Goal: Task Accomplishment & Management: Complete application form

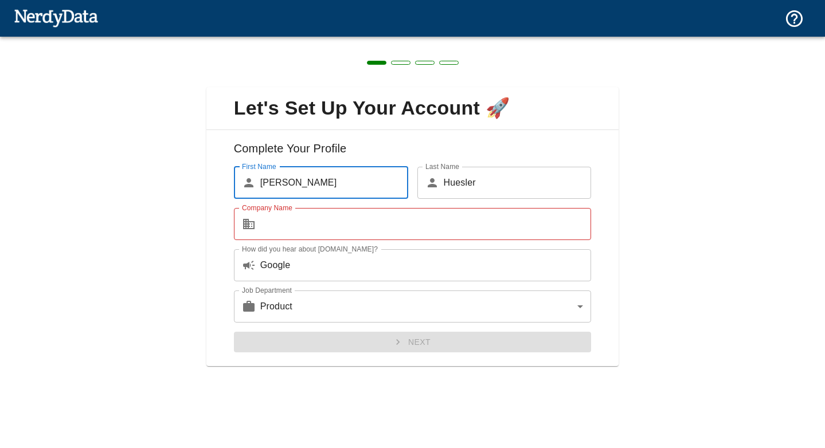
click at [444, 225] on input "Company Name" at bounding box center [425, 224] width 331 height 32
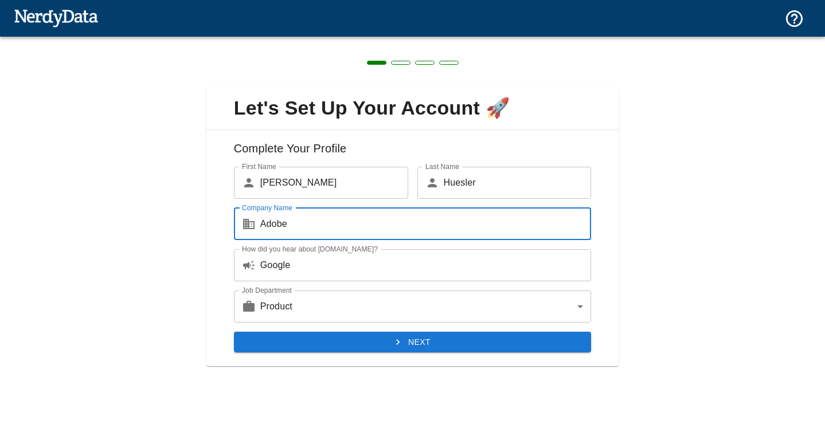
type input "Adobe"
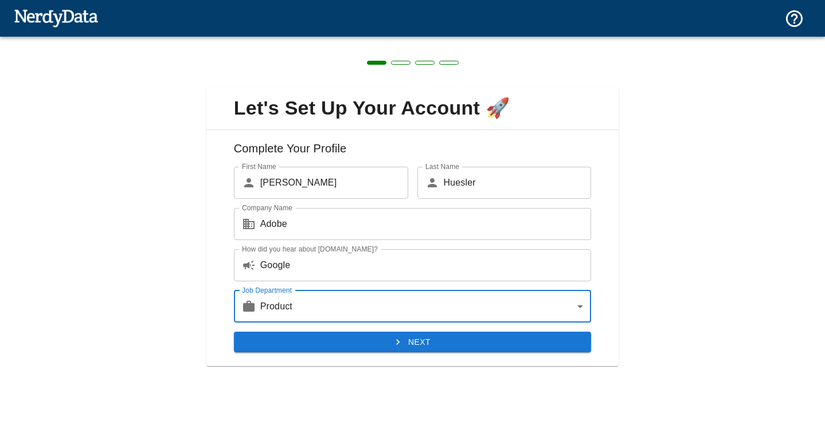
click at [479, 342] on button "Next" at bounding box center [413, 342] width 358 height 21
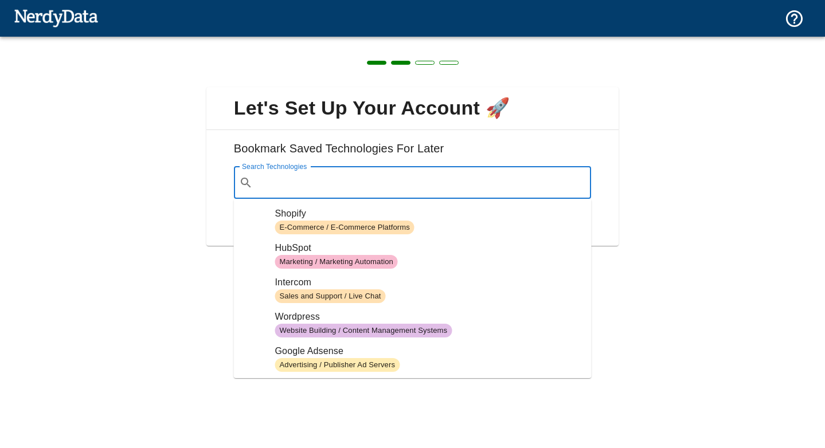
click at [427, 183] on input "Search Technologies" at bounding box center [421, 183] width 329 height 22
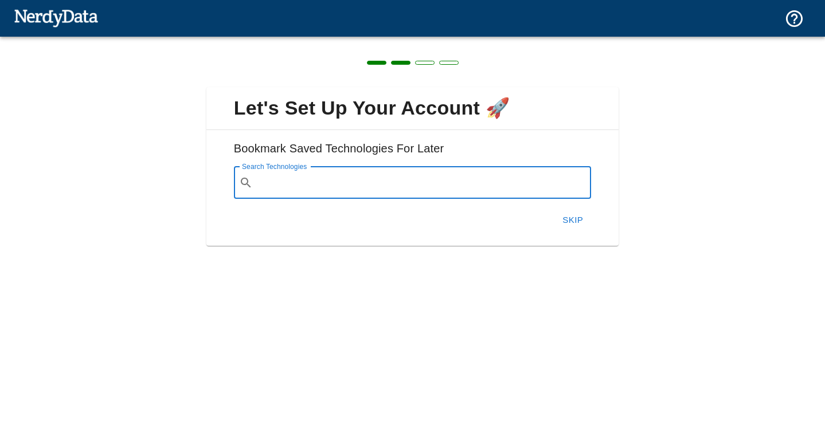
click at [428, 184] on input "Search Technologies" at bounding box center [421, 183] width 329 height 22
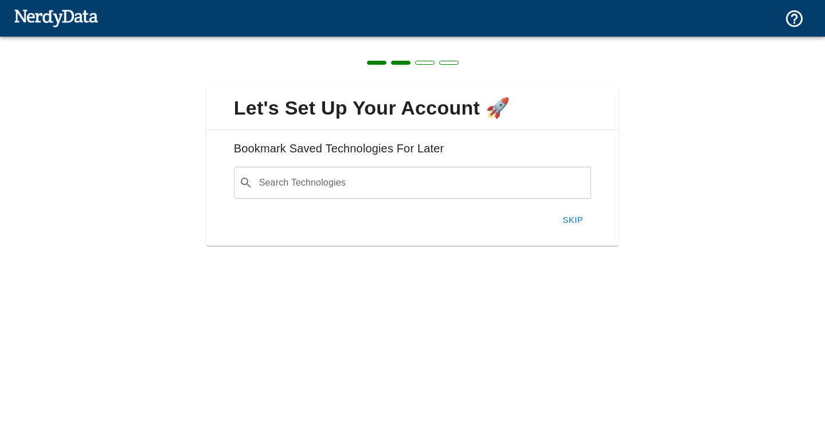
click at [545, 136] on div "Bookmark Saved Technologies For Later Search Technologies ​ Search Technologies…" at bounding box center [412, 188] width 413 height 116
click at [577, 226] on button "Skip" at bounding box center [572, 220] width 37 height 24
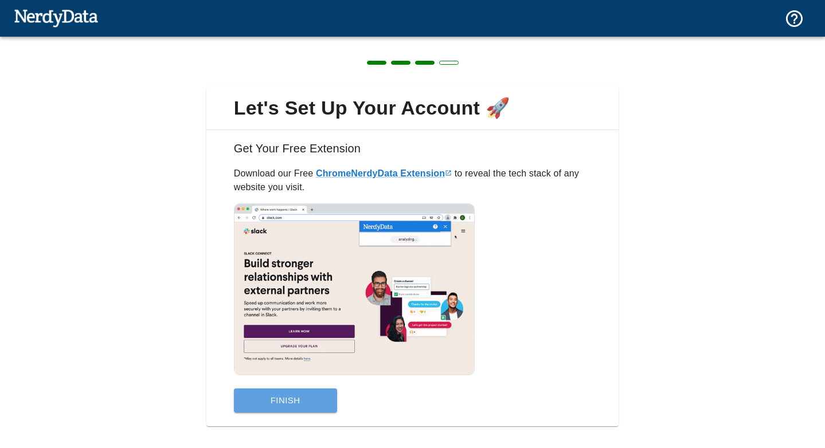
click at [299, 403] on button "Finish" at bounding box center [285, 401] width 103 height 24
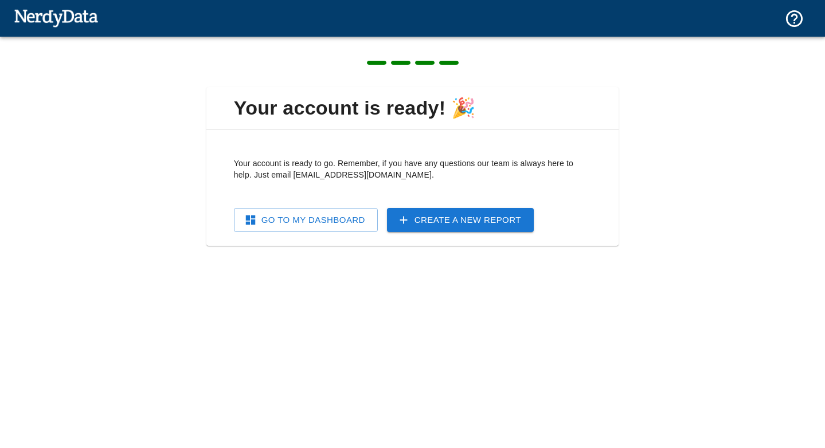
click at [359, 228] on link "Go To My Dashboard" at bounding box center [306, 220] width 144 height 24
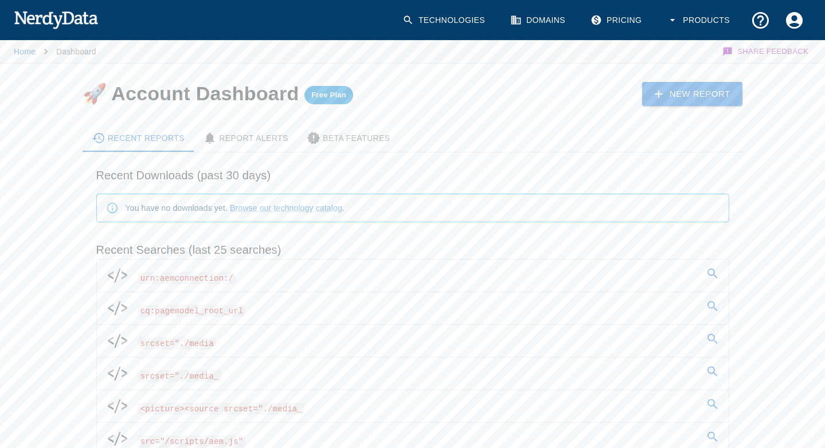
click at [185, 275] on span "urn:aemconnection:/" at bounding box center [187, 278] width 98 height 12
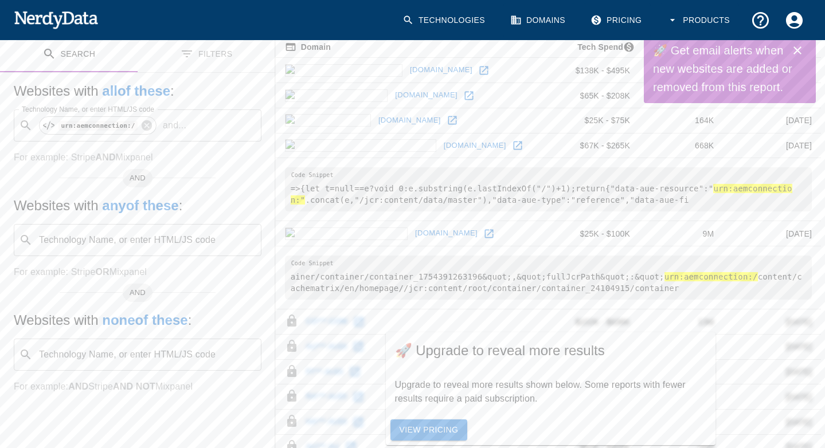
scroll to position [173, 0]
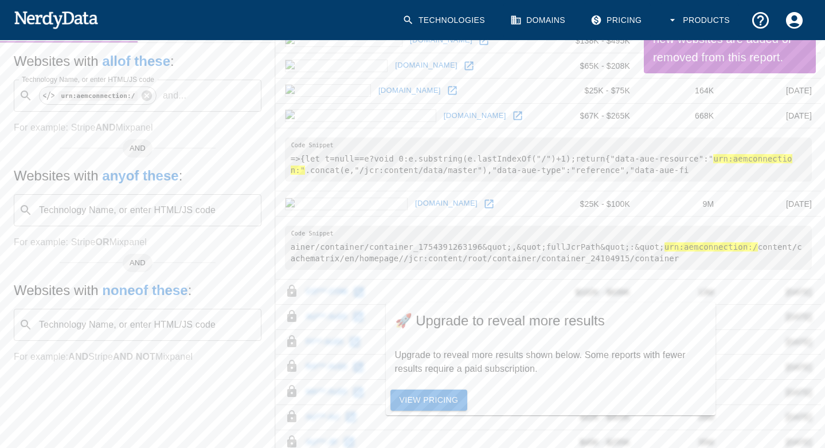
click at [647, 293] on td "13M" at bounding box center [681, 292] width 84 height 25
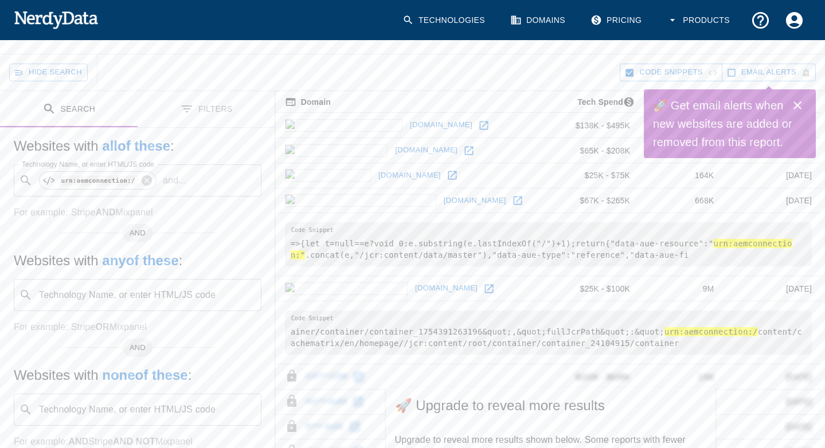
scroll to position [0, 0]
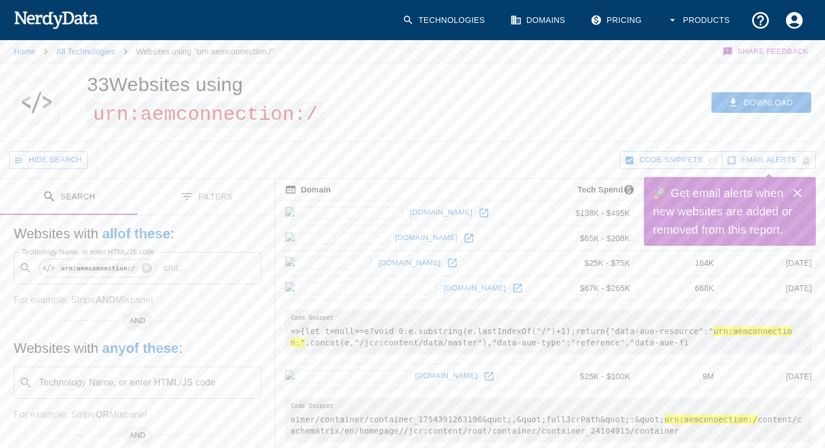
click at [800, 188] on icon "Close" at bounding box center [797, 193] width 14 height 14
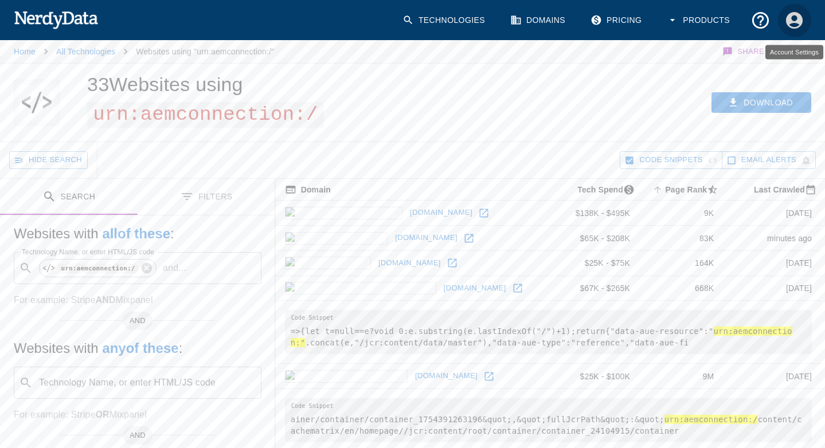
click at [791, 25] on icon "Account Settings" at bounding box center [794, 20] width 20 height 20
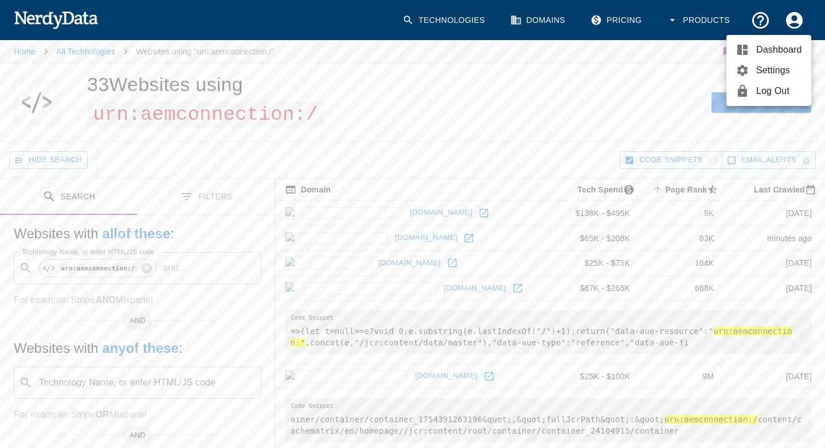
click at [790, 25] on div at bounding box center [412, 224] width 825 height 448
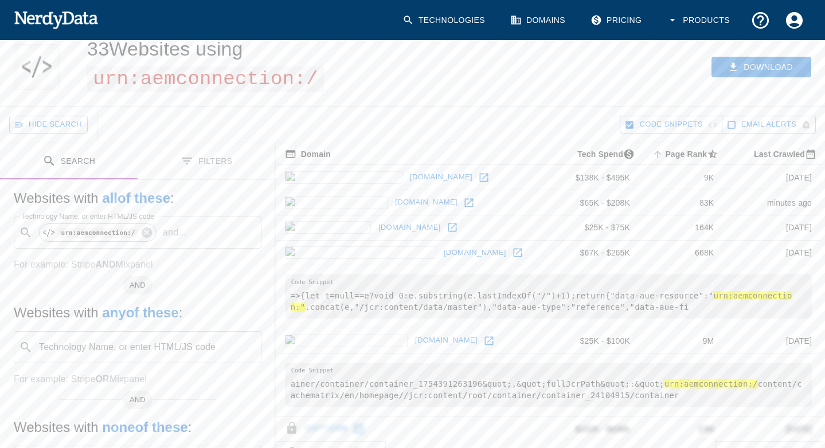
scroll to position [34, 0]
click at [441, 257] on link "humanafoundation.org" at bounding box center [475, 255] width 68 height 18
click at [512, 254] on icon at bounding box center [517, 254] width 11 height 11
click at [448, 229] on icon at bounding box center [452, 229] width 9 height 9
click at [463, 203] on icon at bounding box center [468, 204] width 11 height 11
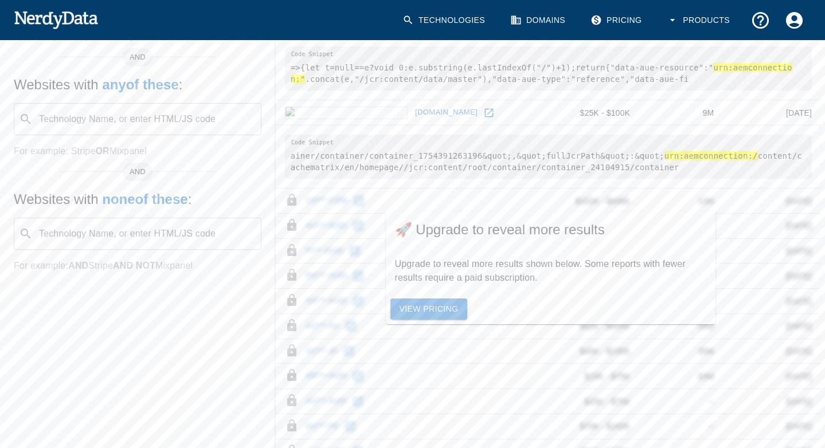
click at [424, 315] on link "View Pricing" at bounding box center [428, 309] width 77 height 21
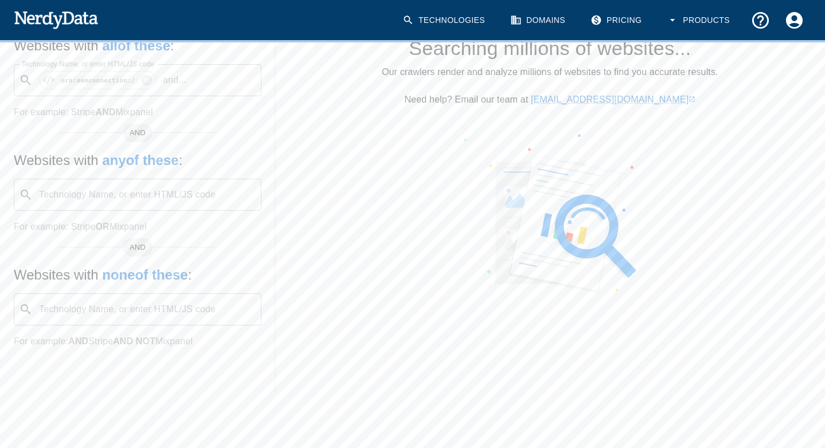
scroll to position [188, 0]
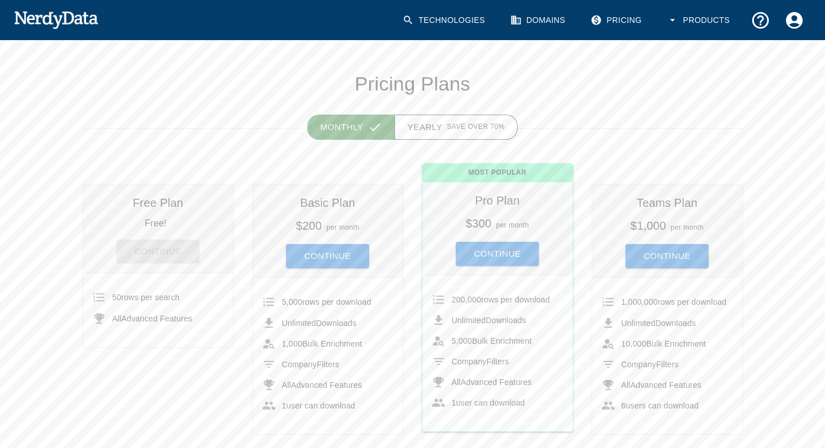
scroll to position [32, 0]
